Goal: Check status: Check status

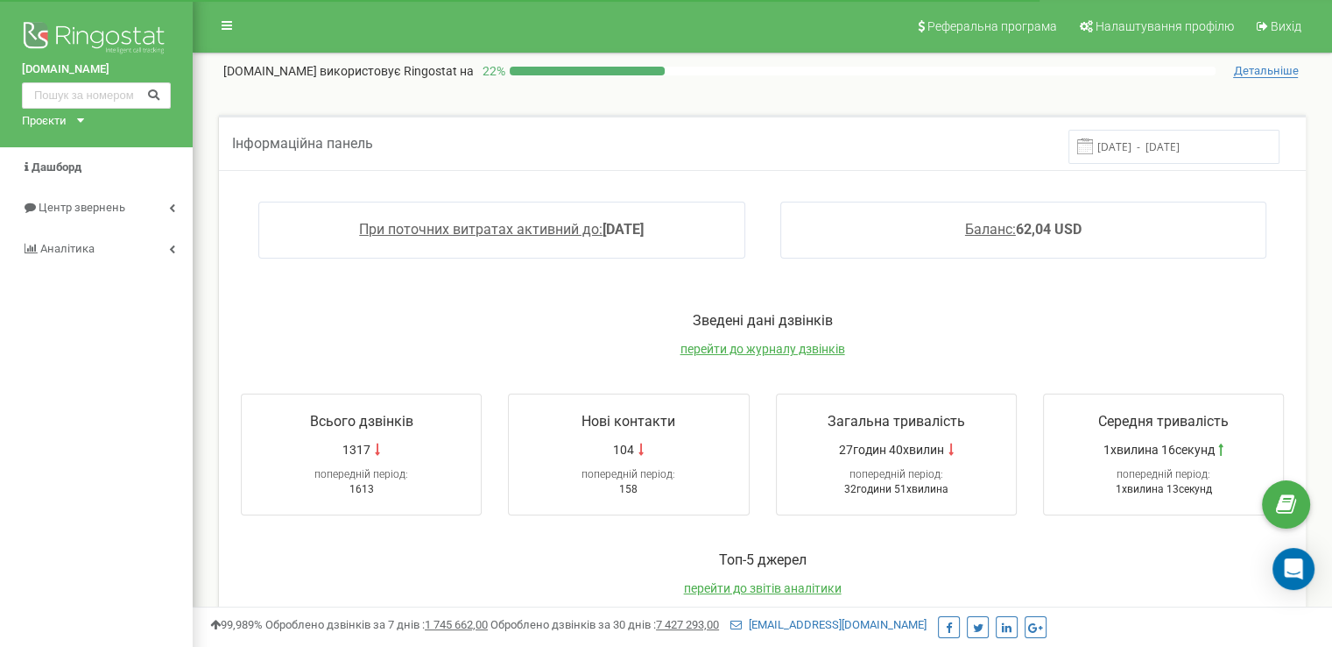
click at [1143, 145] on input "16.09.2025 - 23.09.2025" at bounding box center [1174, 147] width 211 height 34
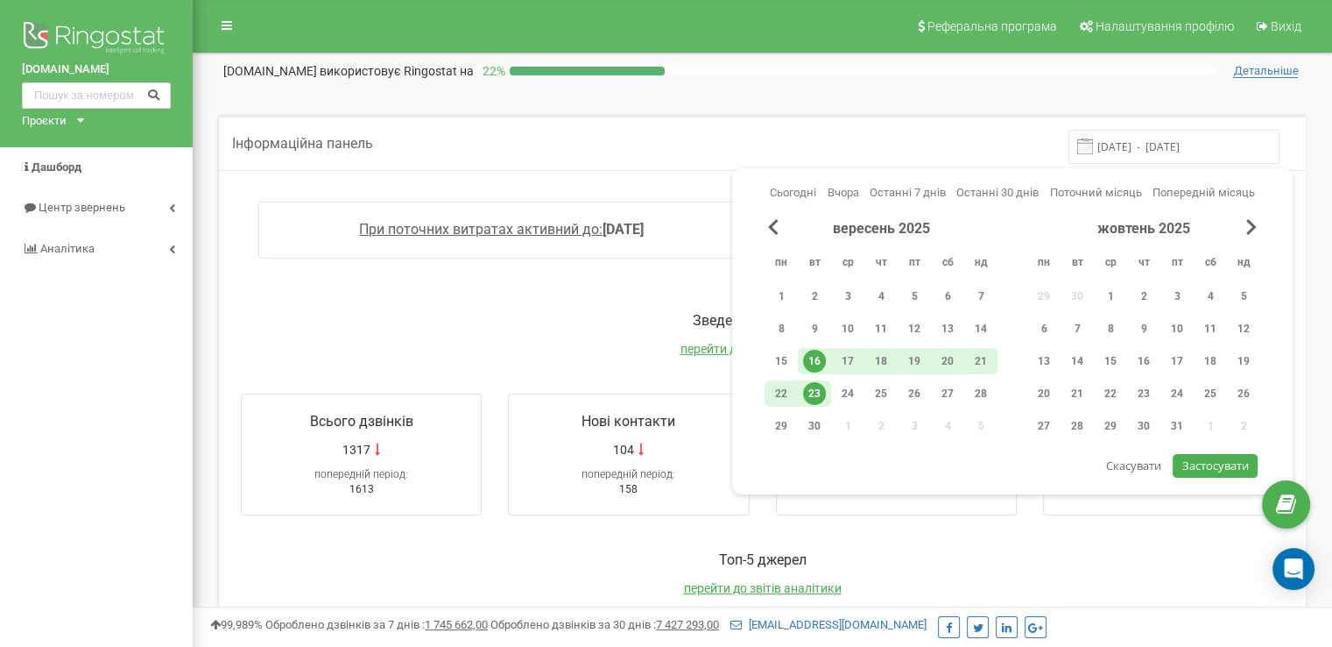
click at [810, 395] on div "23" at bounding box center [814, 393] width 23 height 23
click at [1236, 464] on span "Застосувати" at bounding box center [1216, 465] width 67 height 16
type input "23.09.2025 - 23.09.2025"
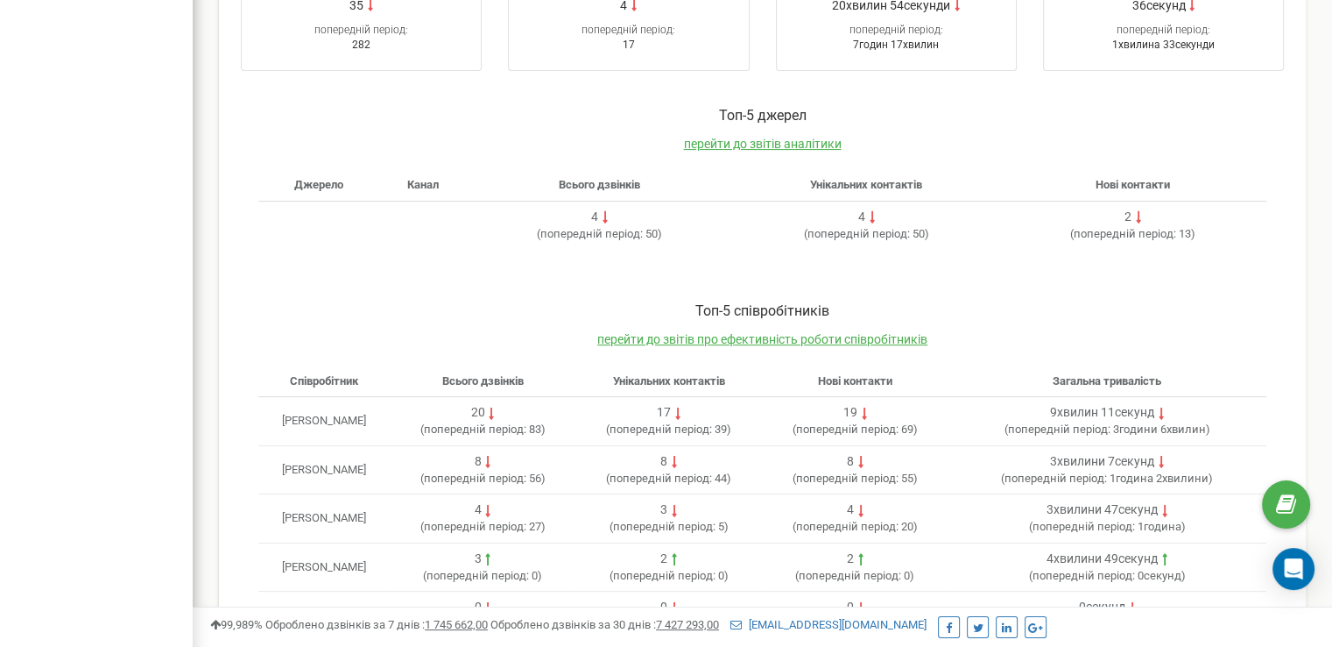
scroll to position [508, 0]
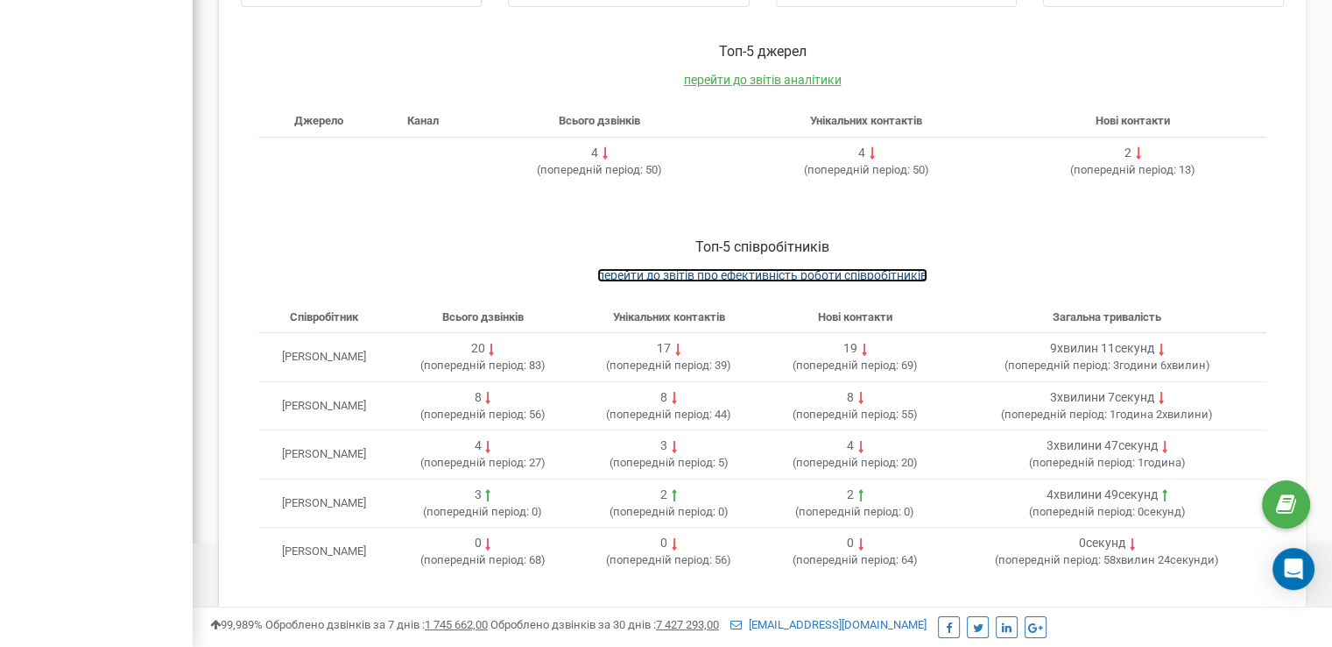
click at [813, 276] on span "перейти до звітів про ефективність роботи співробітників" at bounding box center [762, 275] width 330 height 14
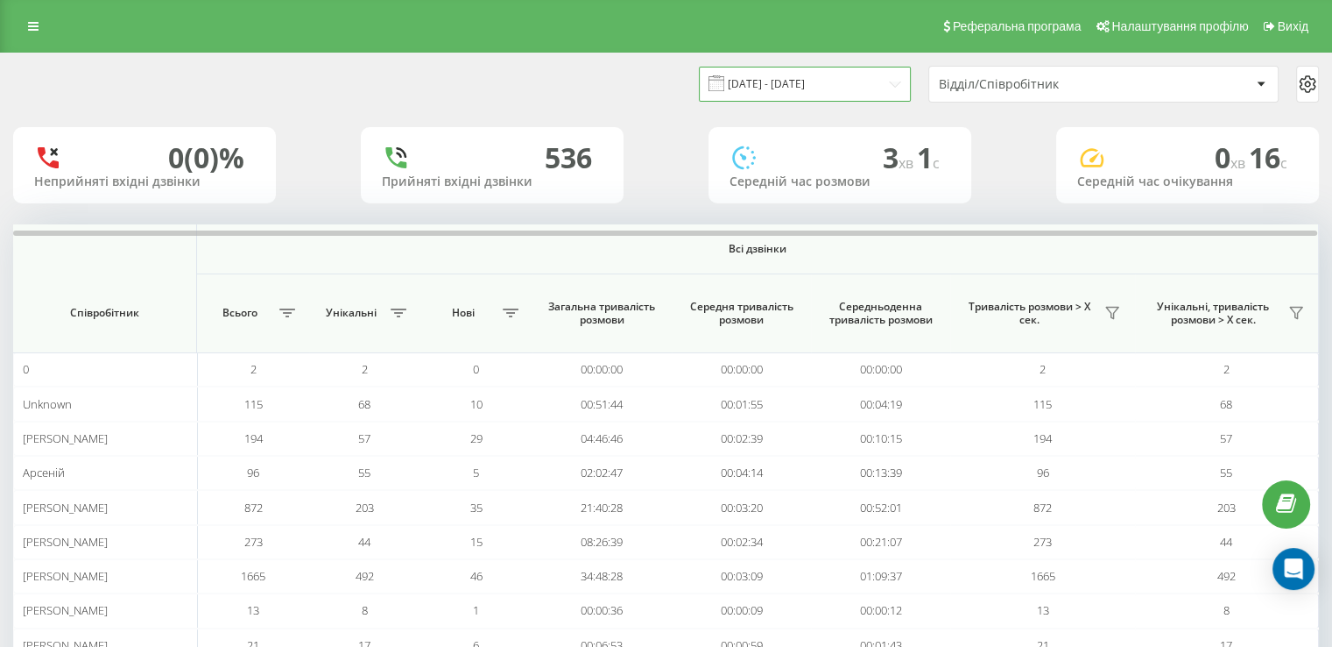
click at [806, 86] on input "[DATE] - [DATE]" at bounding box center [805, 84] width 212 height 34
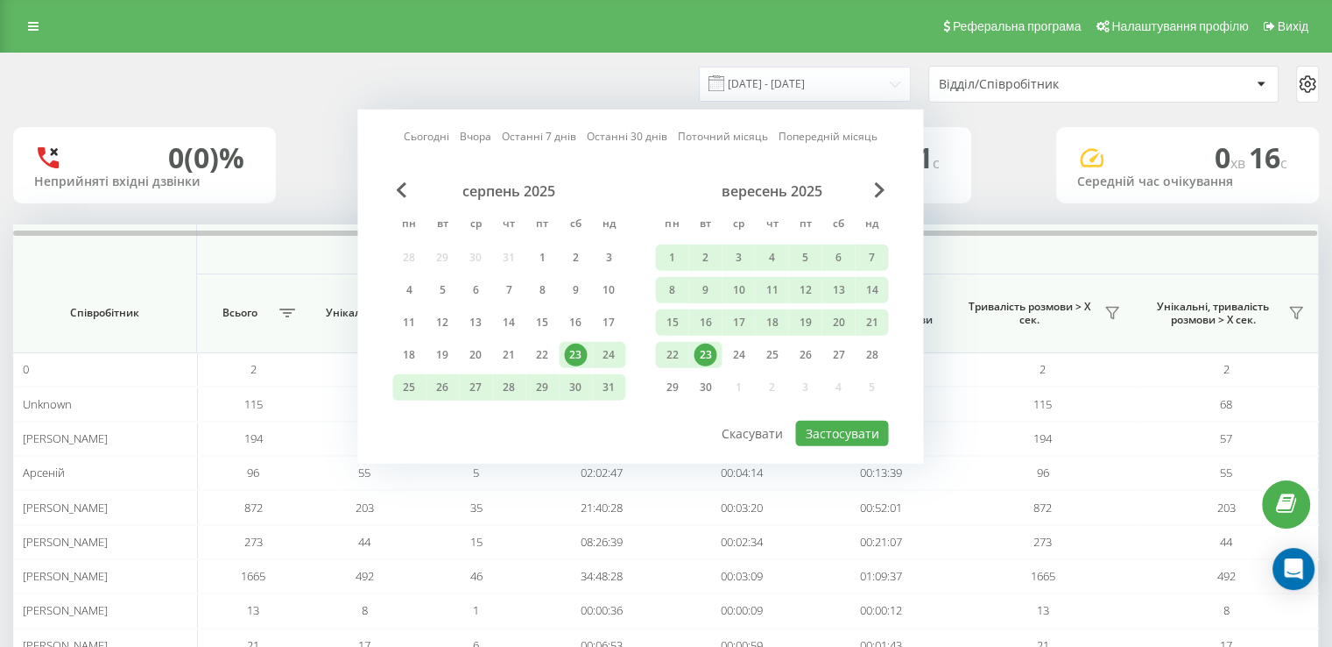
click at [708, 351] on div "23" at bounding box center [705, 354] width 23 height 23
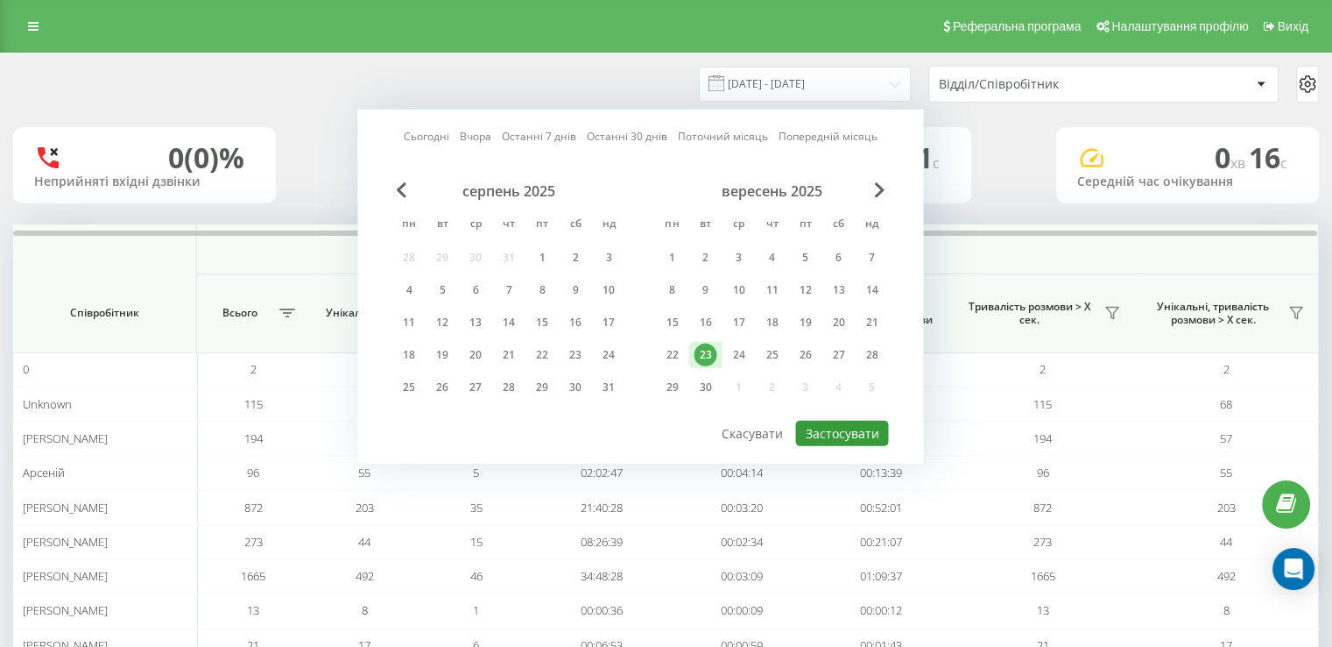
click at [848, 425] on button "Застосувати" at bounding box center [841, 433] width 93 height 25
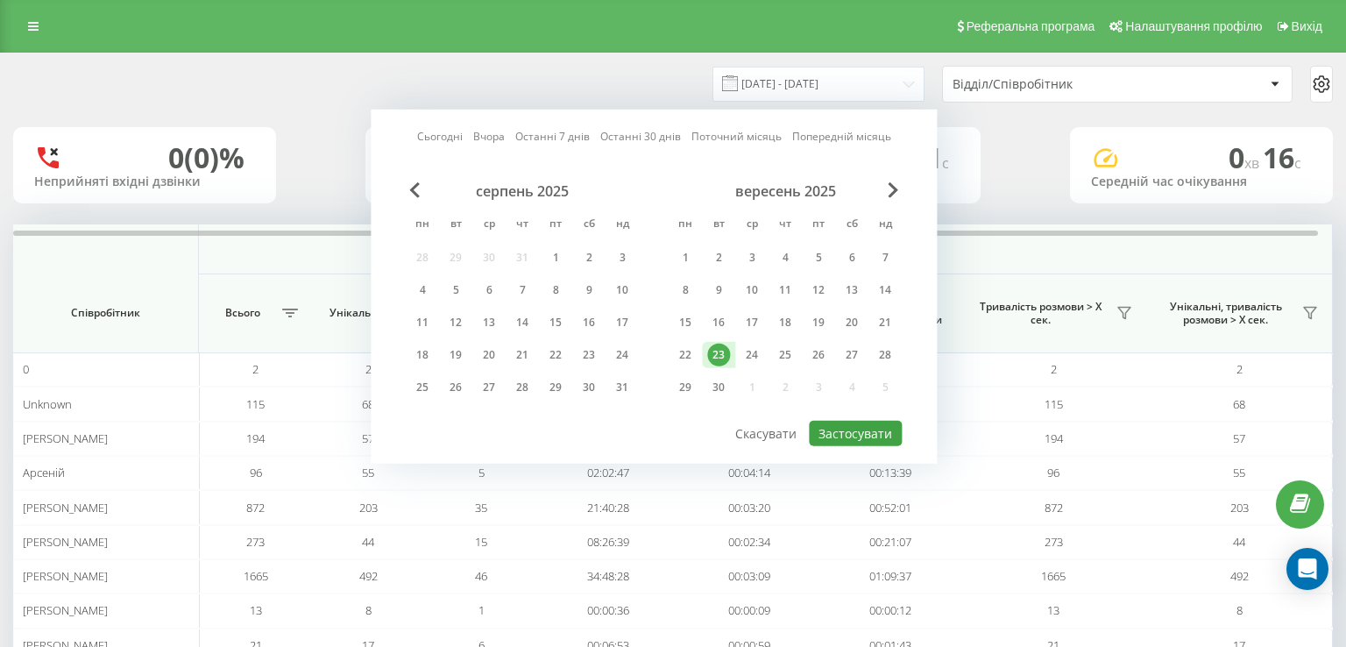
type input "[DATE] - [DATE]"
